Goal: Task Accomplishment & Management: Manage account settings

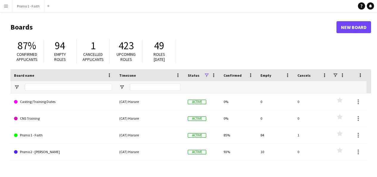
click at [4, 7] on app-icon "Menu" at bounding box center [6, 6] width 5 height 5
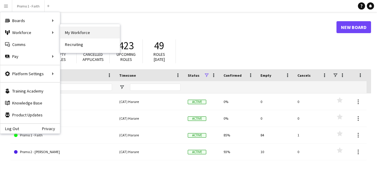
click at [68, 32] on link "My Workforce" at bounding box center [90, 33] width 60 height 12
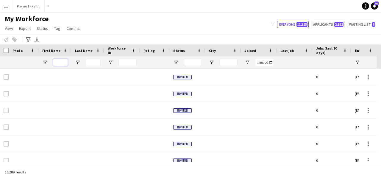
click at [63, 62] on input "First Name Filter Input" at bounding box center [60, 62] width 15 height 7
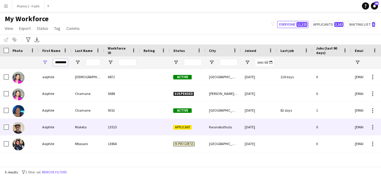
type input "********"
click at [76, 126] on div "Maketa" at bounding box center [88, 127] width 33 height 16
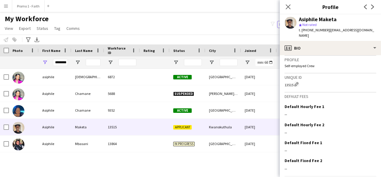
scroll to position [261, 0]
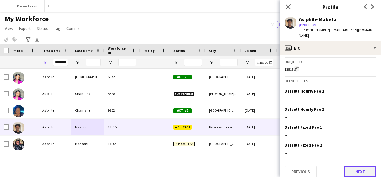
click at [359, 165] on button "Next" at bounding box center [360, 171] width 32 height 12
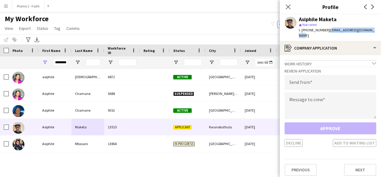
drag, startPoint x: 327, startPoint y: 30, endPoint x: 372, endPoint y: 31, distance: 45.0
click at [372, 31] on div "Asiphile Maketa star Not rated t. [PHONE_NUMBER] | [EMAIL_ADDRESS][DOMAIN_NAME]" at bounding box center [330, 27] width 101 height 27
copy span "[EMAIL_ADDRESS][DOMAIN_NAME]"
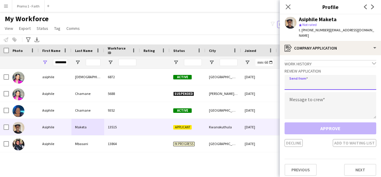
click at [330, 76] on input "email" at bounding box center [331, 82] width 92 height 15
paste input "**********"
type input "**********"
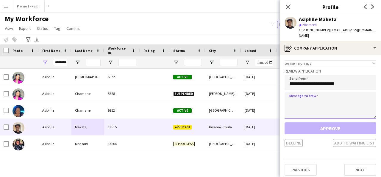
click at [319, 92] on textarea at bounding box center [331, 105] width 92 height 27
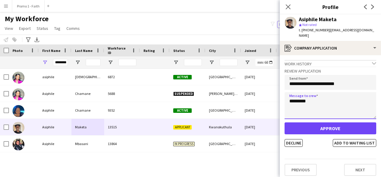
type textarea "*********"
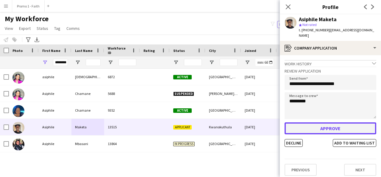
click at [325, 123] on button "Approve" at bounding box center [331, 128] width 92 height 12
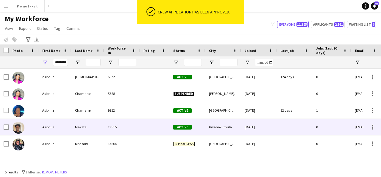
click at [167, 123] on div at bounding box center [155, 127] width 30 height 16
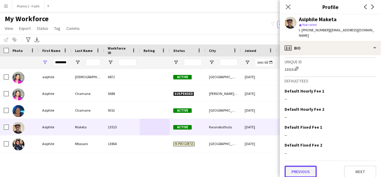
click at [301, 165] on button "Previous" at bounding box center [301, 171] width 32 height 12
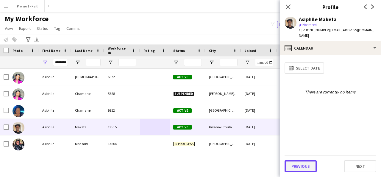
click at [305, 167] on button "Previous" at bounding box center [301, 166] width 32 height 12
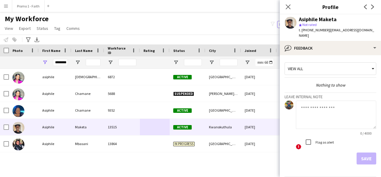
scroll to position [16, 0]
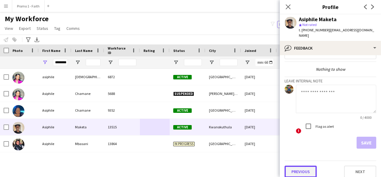
click at [296, 165] on button "Previous" at bounding box center [301, 171] width 32 height 12
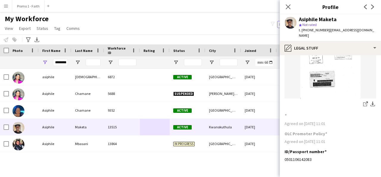
scroll to position [75, 0]
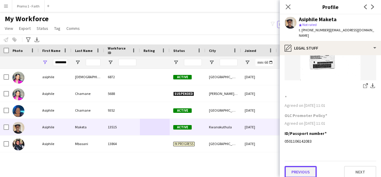
click at [299, 166] on button "Previous" at bounding box center [301, 172] width 32 height 12
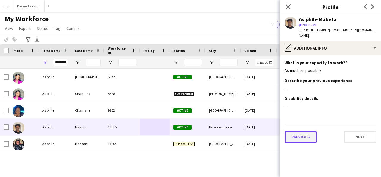
click at [300, 132] on button "Previous" at bounding box center [301, 137] width 32 height 12
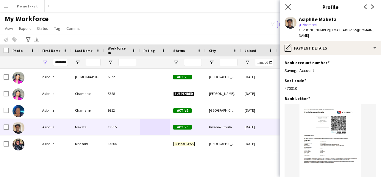
click at [291, 7] on app-icon "Close pop-in" at bounding box center [288, 7] width 9 height 9
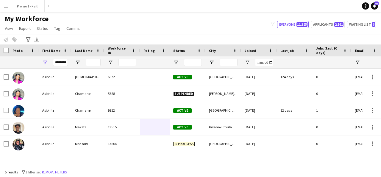
click at [4, 5] on app-icon "Menu" at bounding box center [6, 6] width 5 height 5
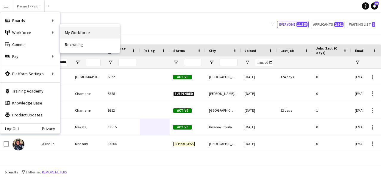
click at [82, 31] on link "My Workforce" at bounding box center [90, 33] width 60 height 12
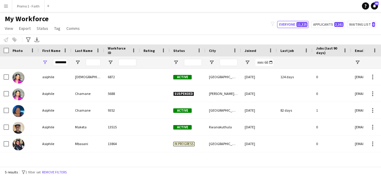
type input "**********"
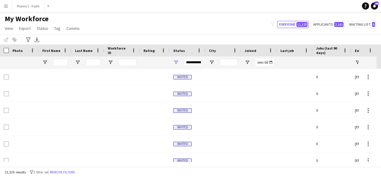
type input "********"
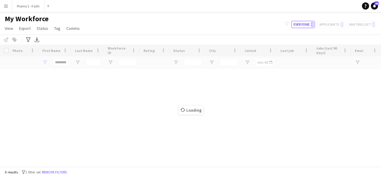
click at [7, 5] on app-icon "Menu" at bounding box center [6, 6] width 5 height 5
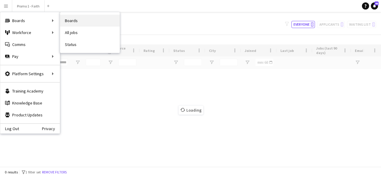
click at [67, 23] on link "Boards" at bounding box center [90, 21] width 60 height 12
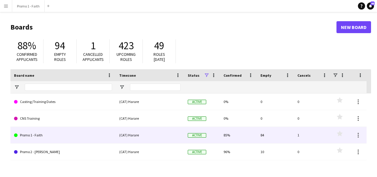
click at [38, 133] on link "Promo 1 - Faith" at bounding box center [63, 135] width 98 height 17
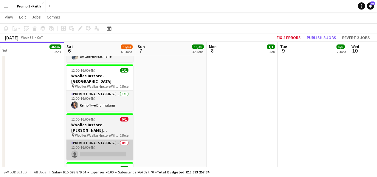
scroll to position [1651, 0]
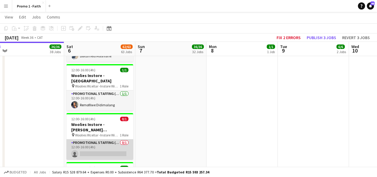
click at [105, 139] on app-card-role "Promotional Staffing (Brand Ambassadors) 0/1 12:00-16:00 (4h) single-neutral-ac…" at bounding box center [99, 149] width 67 height 20
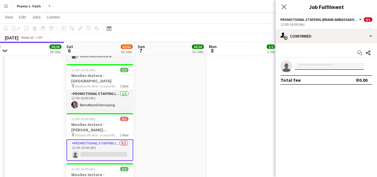
click at [307, 67] on input at bounding box center [329, 66] width 69 height 7
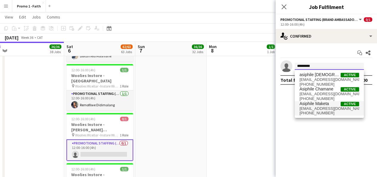
type input "********"
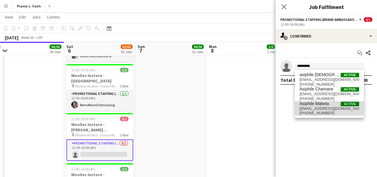
click at [327, 101] on span "Asiphile Maketa" at bounding box center [313, 103] width 29 height 5
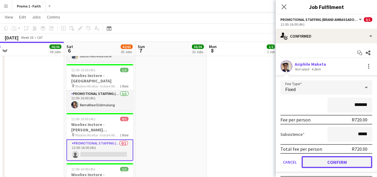
click at [335, 163] on button "Confirm" at bounding box center [336, 162] width 71 height 12
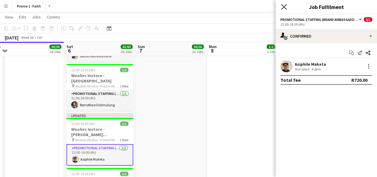
click at [282, 9] on icon at bounding box center [284, 7] width 6 height 6
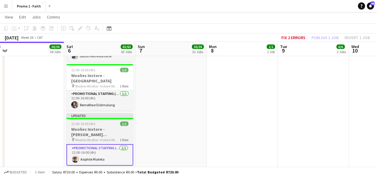
click at [106, 113] on div "Updated" at bounding box center [99, 115] width 67 height 5
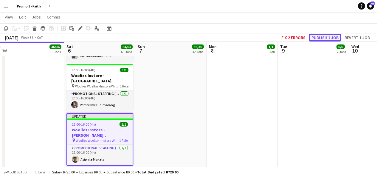
click at [321, 36] on button "Publish 1 job" at bounding box center [325, 38] width 32 height 8
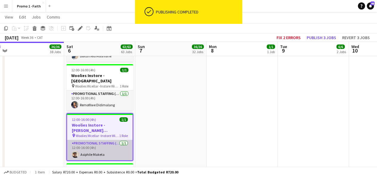
click at [105, 140] on app-card-role "Promotional Staffing (Brand Ambassadors) [DATE] 12:00-16:00 (4h) Asiphile Maketa" at bounding box center [100, 150] width 66 height 20
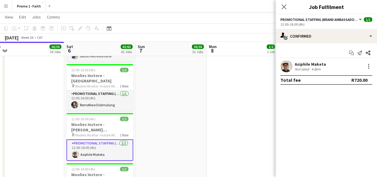
click at [290, 63] on app-user-avatar at bounding box center [286, 66] width 12 height 12
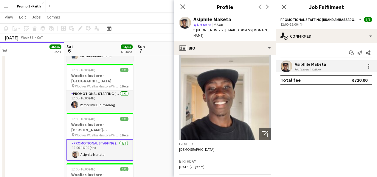
scroll to position [9, 0]
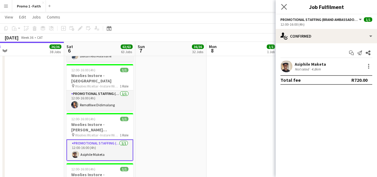
click at [283, 4] on icon "Close pop-in" at bounding box center [284, 7] width 6 height 6
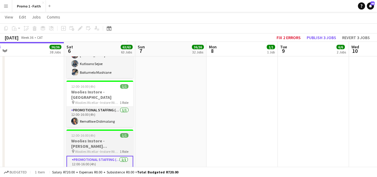
scroll to position [1635, 0]
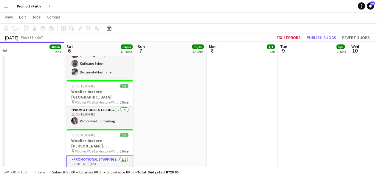
click at [97, 155] on app-card-role "Promotional Staffing (Brand Ambassadors) [DATE] 12:00-16:00 (4h) Asiphile Maketa" at bounding box center [99, 165] width 67 height 21
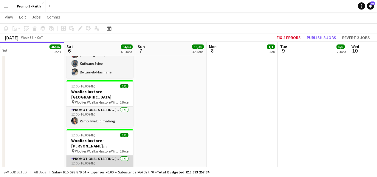
click at [96, 155] on app-card-role "Promotional Staffing (Brand Ambassadors) [DATE] 12:00-16:00 (4h) Asiphile Maketa" at bounding box center [99, 165] width 67 height 20
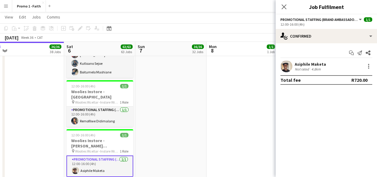
click at [284, 67] on app-user-avatar at bounding box center [286, 66] width 12 height 12
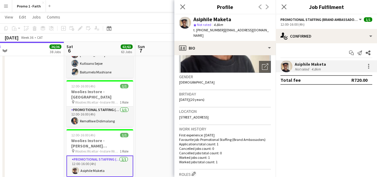
scroll to position [77, 0]
click at [186, 8] on app-icon "Close pop-in" at bounding box center [182, 7] width 9 height 9
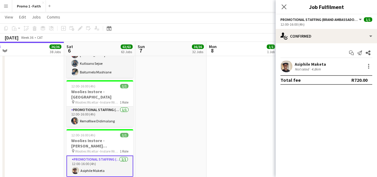
click at [285, 3] on div "Close pop-in" at bounding box center [284, 7] width 17 height 14
click at [283, 8] on icon "Close pop-in" at bounding box center [284, 7] width 6 height 6
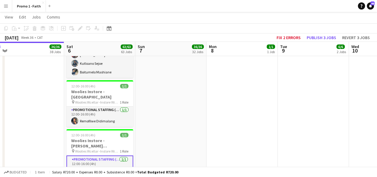
click at [98, 155] on app-card-role "Promotional Staffing (Brand Ambassadors) [DATE] 12:00-16:00 (4h) Asiphile Maketa" at bounding box center [99, 165] width 67 height 21
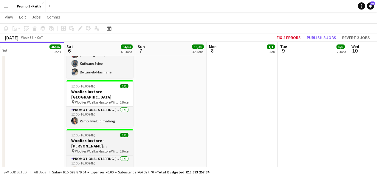
click at [101, 149] on span "Woolies Wcellar -Instore Wine Tasting [PERSON_NAME][GEOGRAPHIC_DATA]" at bounding box center [97, 151] width 45 height 4
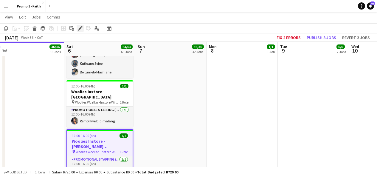
click at [77, 28] on div "Edit" at bounding box center [80, 28] width 7 height 7
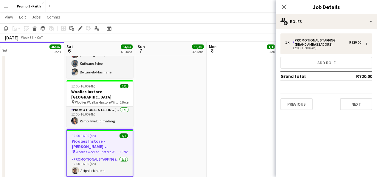
drag, startPoint x: 78, startPoint y: 28, endPoint x: 78, endPoint y: 35, distance: 6.3
click at [78, 28] on icon "Edit" at bounding box center [80, 28] width 5 height 5
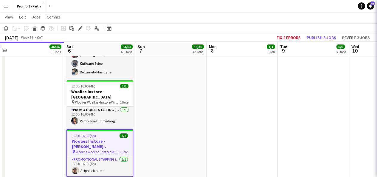
click at [78, 35] on div "Copy Paste Paste Ctrl+V Paste with crew Ctrl+Shift+V Paste linked Job [GEOGRAPH…" at bounding box center [188, 32] width 377 height 18
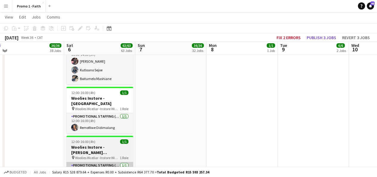
scroll to position [1627, 0]
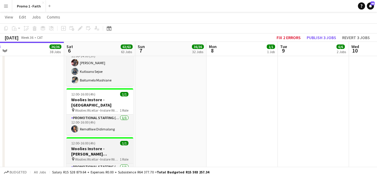
click at [114, 141] on div "12:00-16:00 (4h) 1/1" at bounding box center [99, 143] width 67 height 4
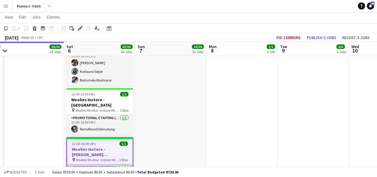
click at [106, 164] on app-card-role "Promotional Staffing (Brand Ambassadors) [DATE] 12:00-16:00 (4h) Asiphile Maketa" at bounding box center [100, 174] width 66 height 20
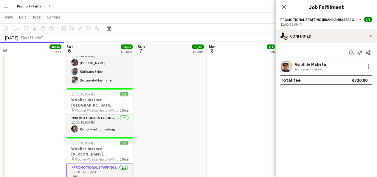
click at [286, 65] on app-user-avatar at bounding box center [286, 66] width 12 height 12
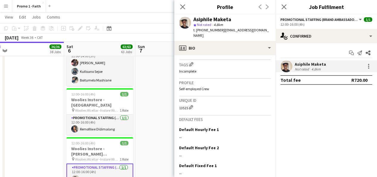
scroll to position [270, 0]
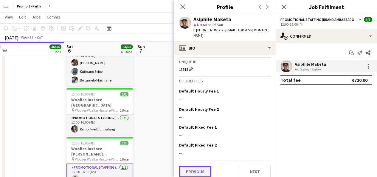
click at [198, 167] on button "Previous" at bounding box center [195, 171] width 32 height 12
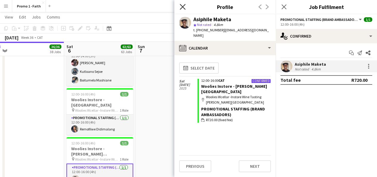
click at [183, 9] on icon "Close pop-in" at bounding box center [183, 7] width 6 height 6
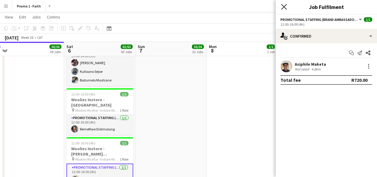
click at [283, 4] on icon "Close pop-in" at bounding box center [284, 7] width 6 height 6
